Goal: Use online tool/utility: Utilize a website feature to perform a specific function

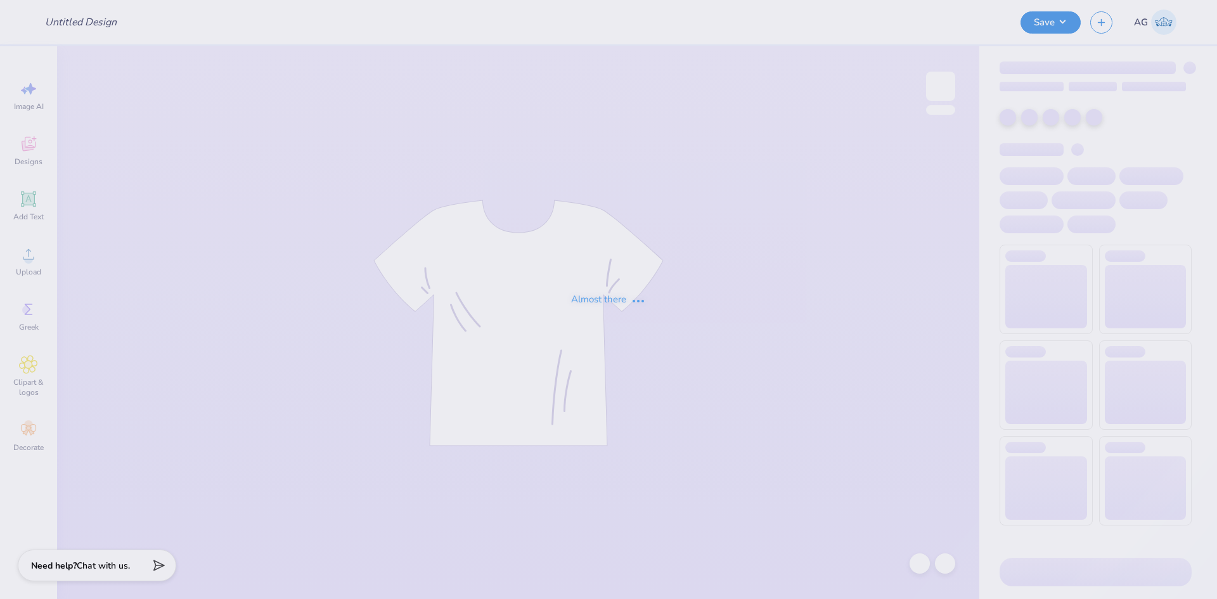
type input "Emory University : [PERSON_NAME]"
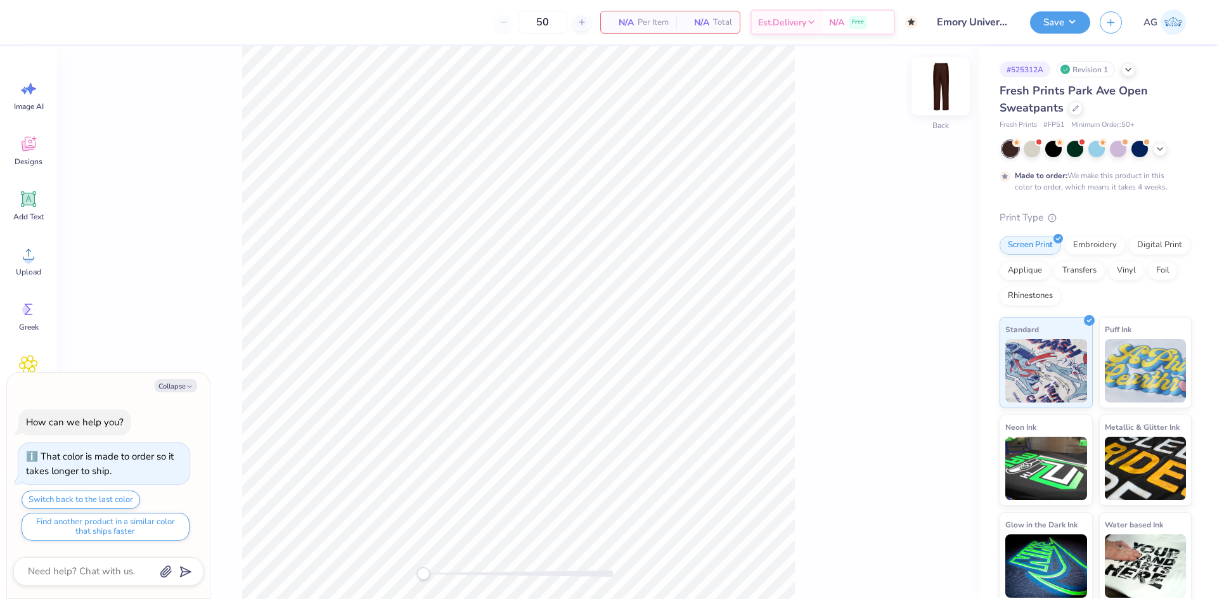
drag, startPoint x: 958, startPoint y: 77, endPoint x: 935, endPoint y: 92, distance: 27.9
click at [957, 78] on div "Back" at bounding box center [518, 322] width 922 height 553
click at [933, 92] on img at bounding box center [940, 86] width 51 height 51
type textarea "x"
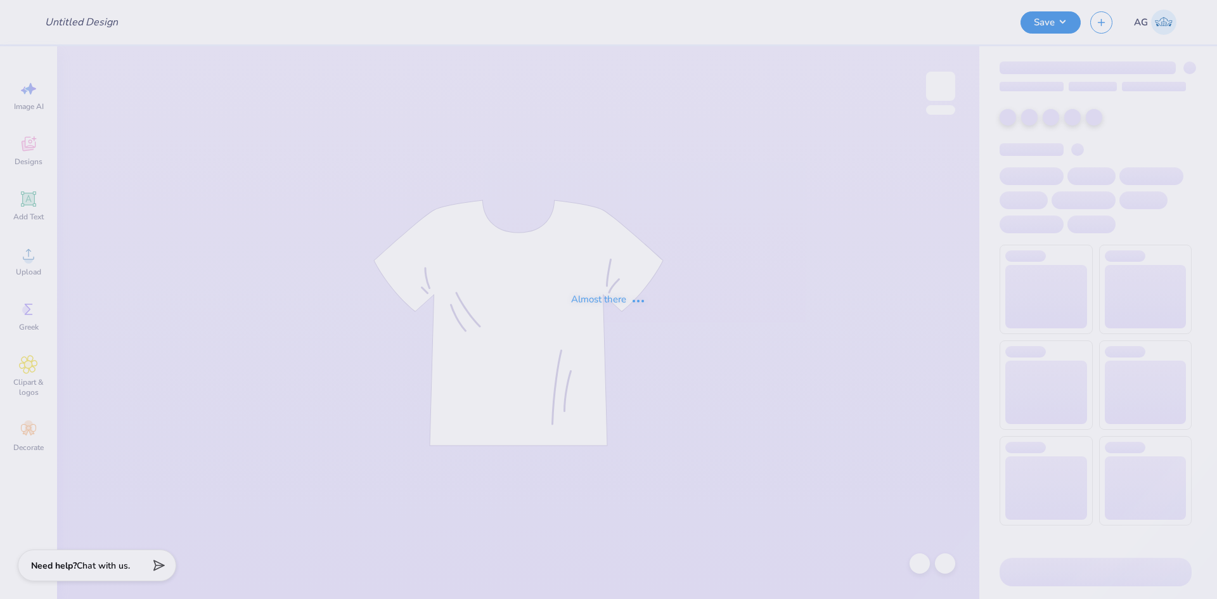
type input "Emory University : [PERSON_NAME]"
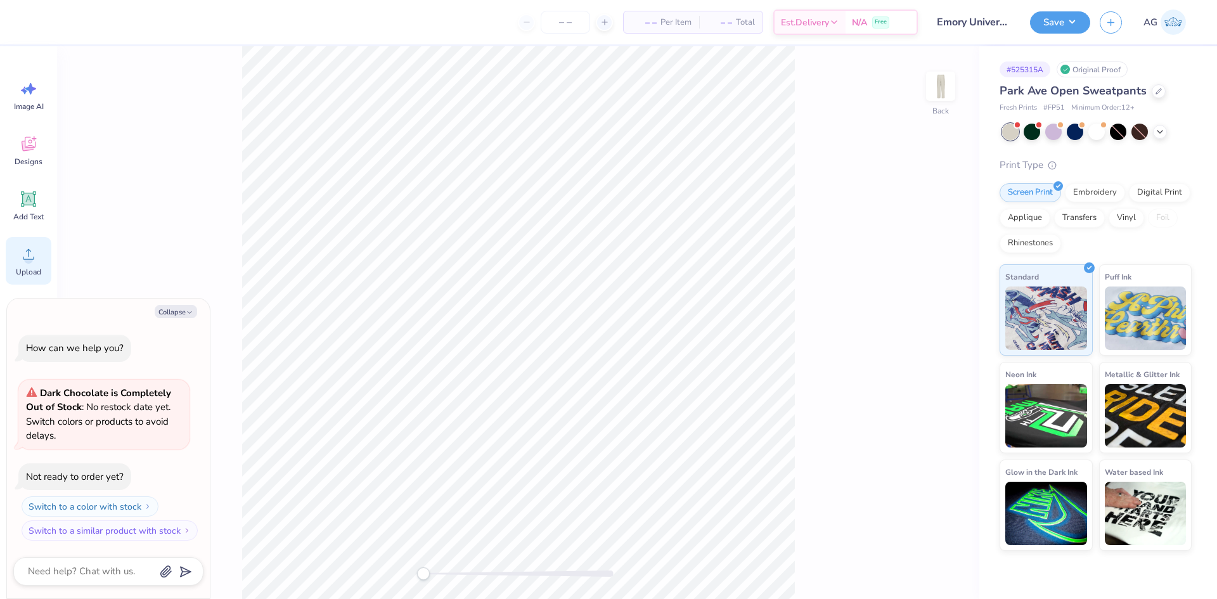
click at [35, 260] on icon at bounding box center [28, 254] width 19 height 19
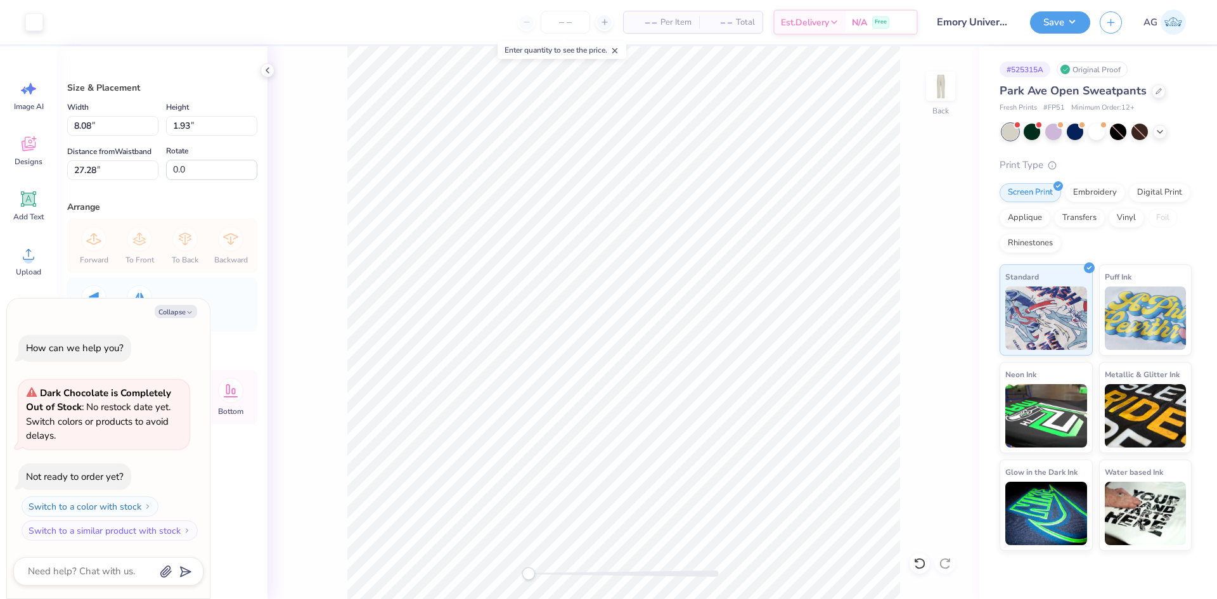
type textarea "x"
type input "89.7"
click at [198, 132] on input "1.93" at bounding box center [211, 126] width 91 height 20
type input "15"
type textarea "x"
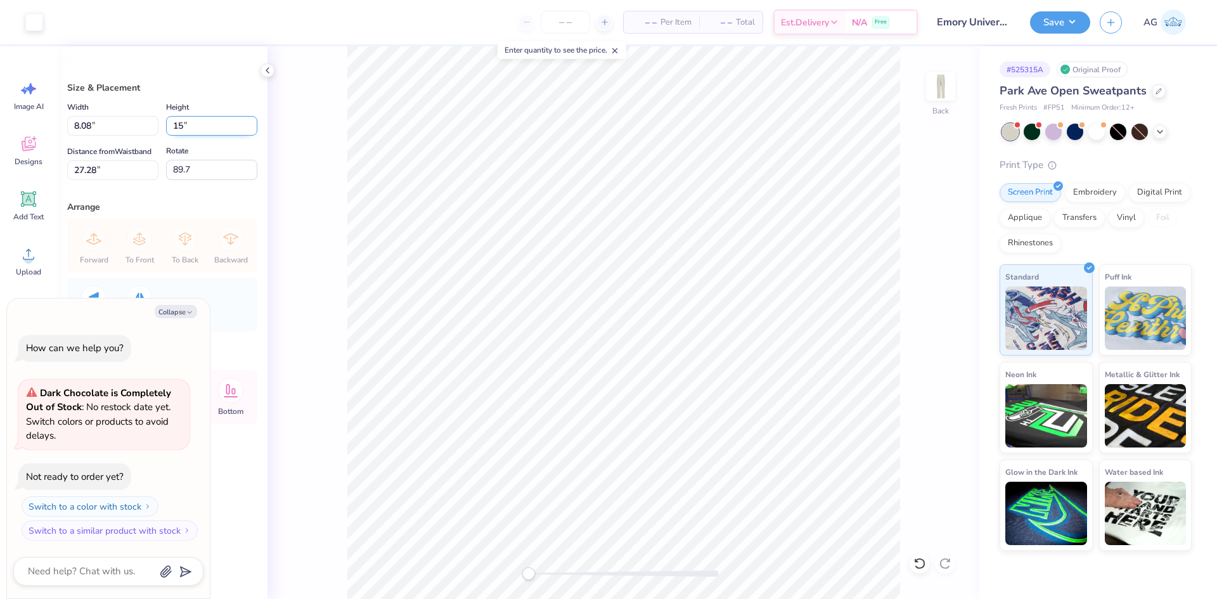
type input "1.97"
type input "8.23"
type input "24.14"
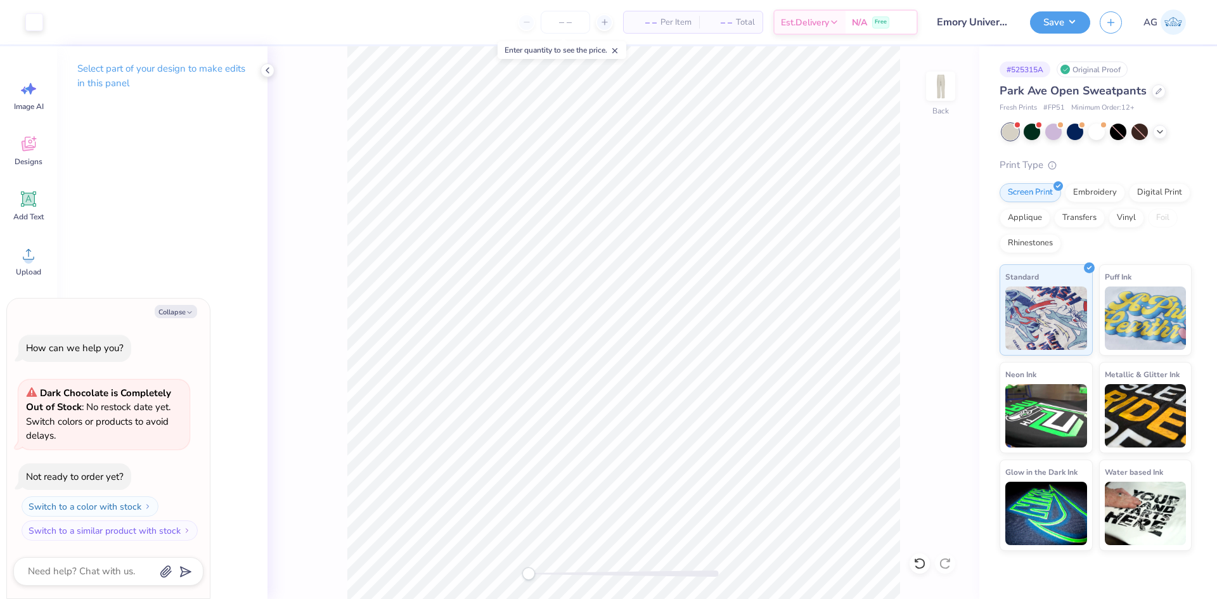
type textarea "x"
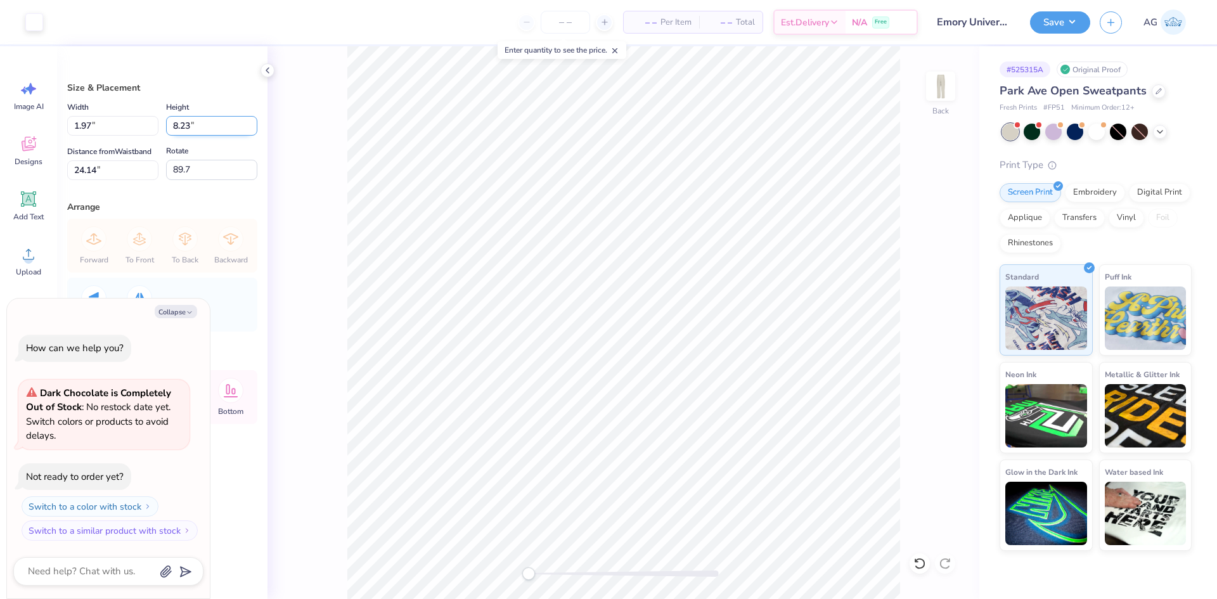
click at [240, 131] on input "8.23" at bounding box center [211, 126] width 91 height 20
type input "15"
type textarea "x"
type input "3.59"
type input "15.00"
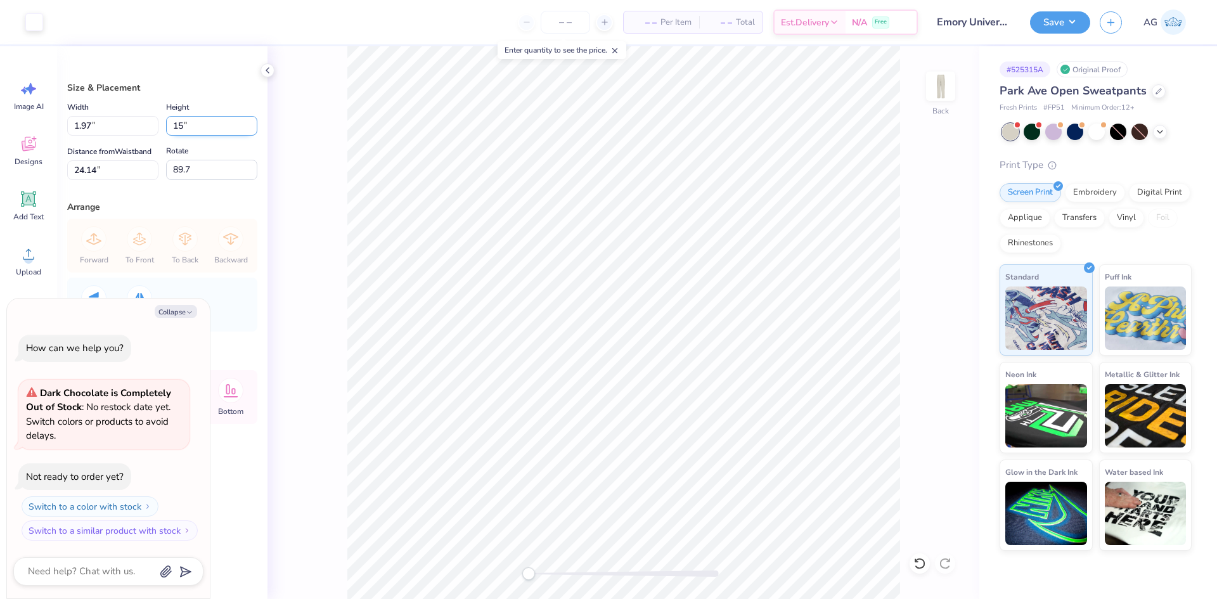
type input "20.75"
drag, startPoint x: 534, startPoint y: 570, endPoint x: 589, endPoint y: 568, distance: 55.2
click at [587, 569] on div "Accessibility label" at bounding box center [593, 573] width 13 height 13
type textarea "x"
type input "90.5"
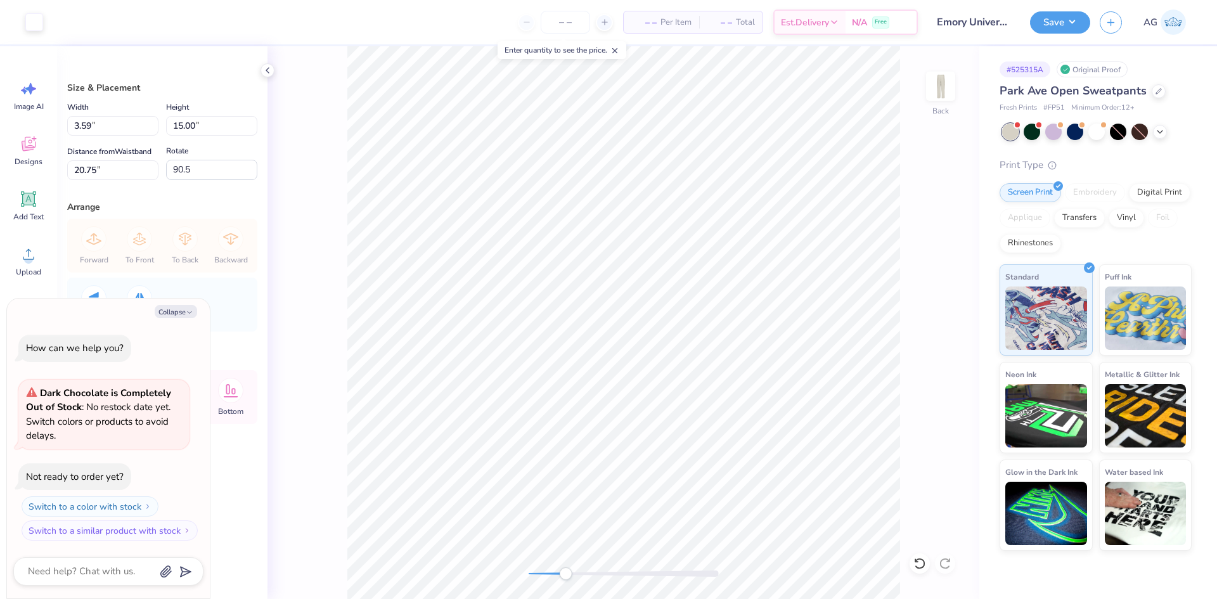
click at [561, 565] on div "Back" at bounding box center [623, 322] width 712 height 553
drag, startPoint x: 568, startPoint y: 574, endPoint x: 539, endPoint y: 575, distance: 28.5
click at [539, 575] on div at bounding box center [624, 573] width 190 height 6
type textarea "x"
type input "89.1"
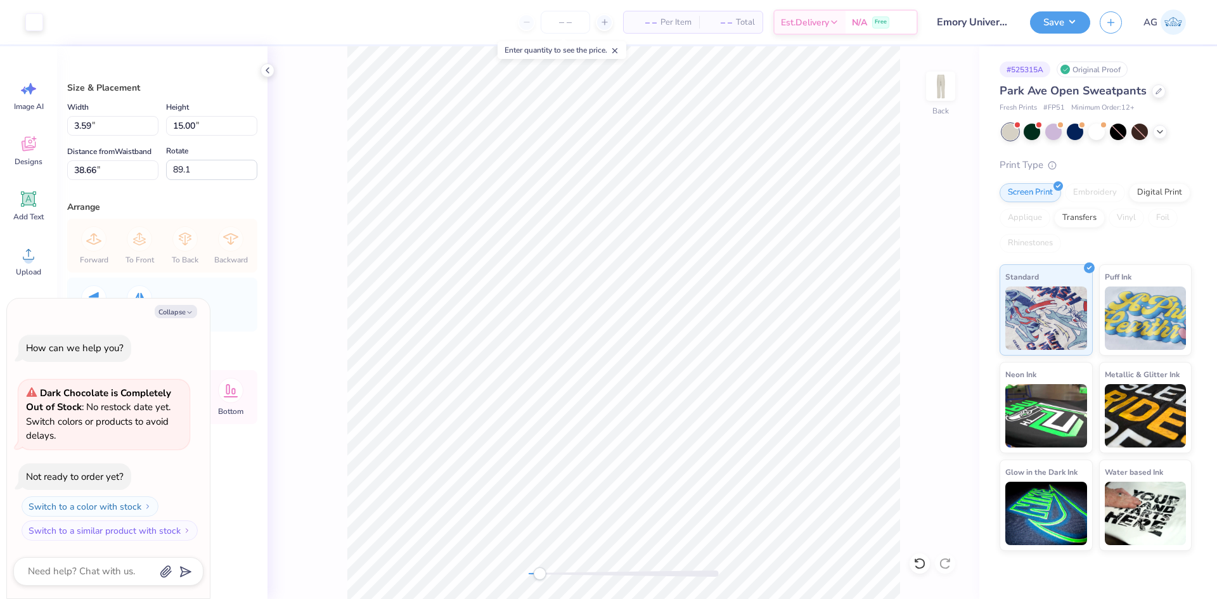
type textarea "x"
type input "89.8"
click at [1143, 130] on div at bounding box center [1139, 132] width 16 height 16
type textarea "x"
